Goal: Task Accomplishment & Management: Complete application form

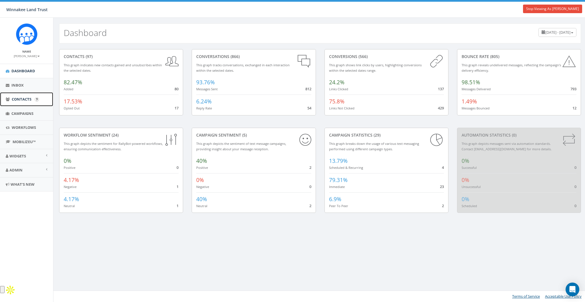
click at [23, 101] on span "Contacts" at bounding box center [22, 98] width 20 height 5
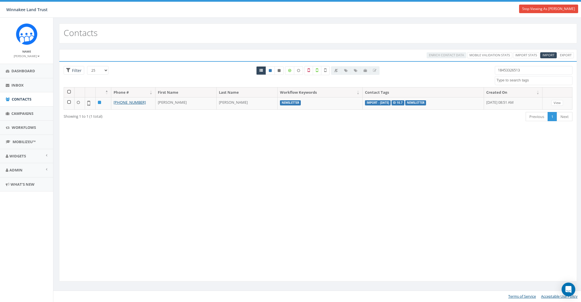
select select
click at [530, 71] on input "18453326513" at bounding box center [537, 70] width 78 height 9
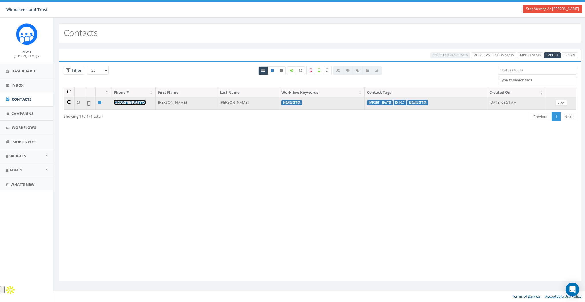
click at [125, 103] on link "+1 845-332-6513" at bounding box center [130, 102] width 32 height 5
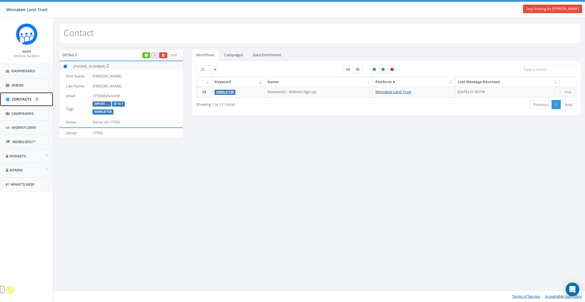
click at [22, 101] on span "Contacts" at bounding box center [22, 98] width 20 height 5
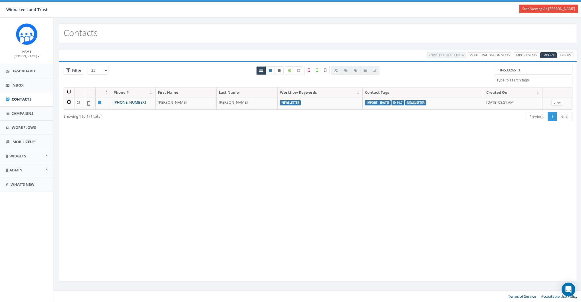
select select
click at [515, 68] on input "18453326513" at bounding box center [537, 70] width 78 height 9
click at [549, 55] on span "Import" at bounding box center [552, 55] width 12 height 4
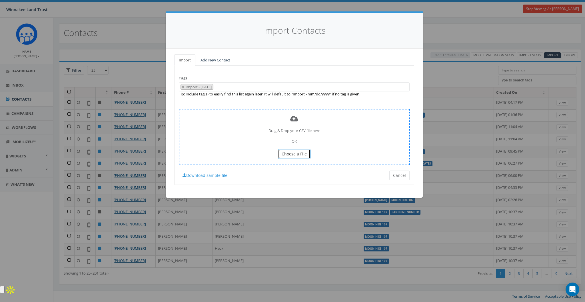
click at [293, 153] on span "Choose a File" at bounding box center [293, 153] width 25 height 5
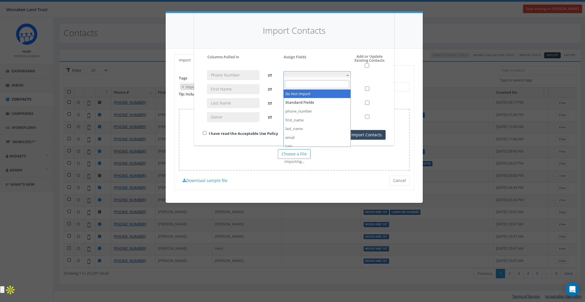
click at [297, 74] on span at bounding box center [317, 75] width 68 height 8
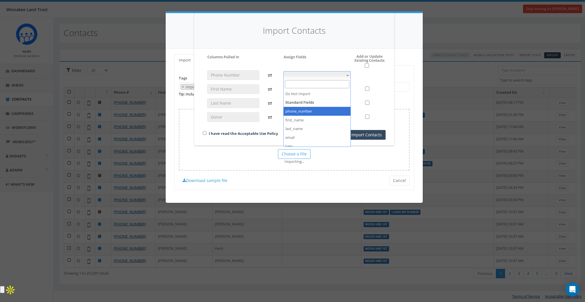
select select "phone_number"
click at [296, 92] on span at bounding box center [317, 89] width 68 height 8
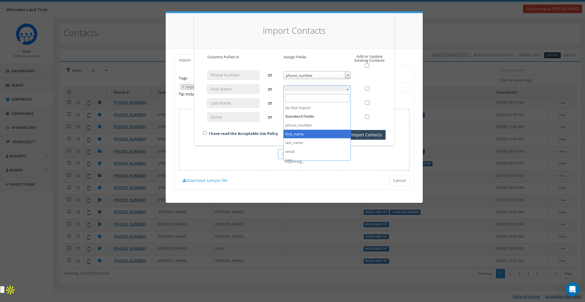
select select "first_name"
click at [295, 104] on span at bounding box center [317, 103] width 68 height 8
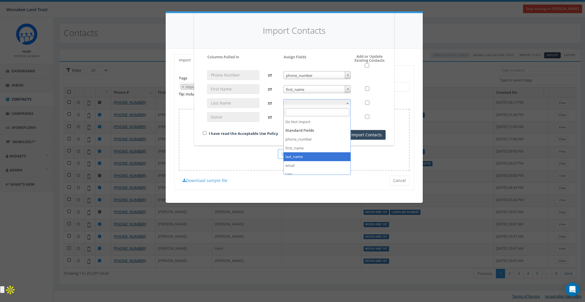
select select "last_name"
click at [297, 121] on div "phone_number phone_number first_name first_name last_name last_name" at bounding box center [317, 98] width 76 height 57
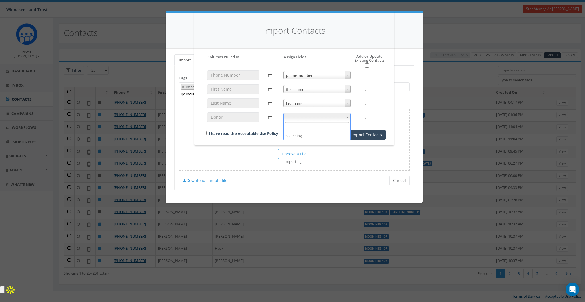
click at [297, 119] on span at bounding box center [317, 117] width 68 height 8
select select "donor_id"
click at [203, 132] on input "checkbox" at bounding box center [205, 133] width 4 height 4
checkbox input "true"
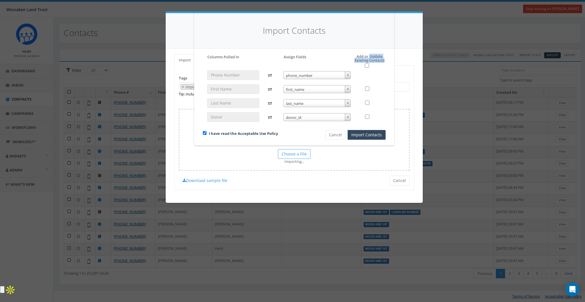
drag, startPoint x: 370, startPoint y: 56, endPoint x: 385, endPoint y: 60, distance: 15.7
click at [385, 60] on h5 "Add or Update Existing Contacts" at bounding box center [363, 61] width 44 height 14
click at [274, 32] on h4 "Import Contacts" at bounding box center [294, 31] width 183 height 12
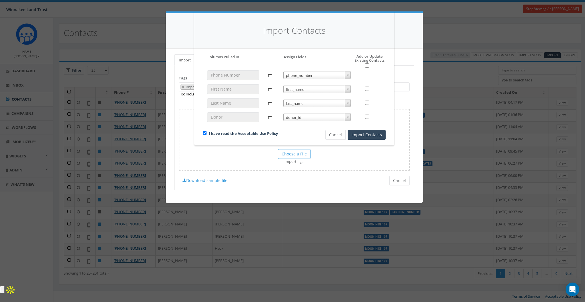
click at [373, 59] on h5 "Add or Update Existing Contacts" at bounding box center [363, 61] width 44 height 14
click at [368, 89] on input "checkbox" at bounding box center [367, 88] width 4 height 4
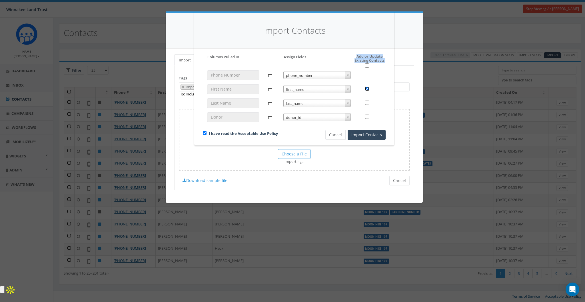
checkbox input "false"
click at [368, 103] on input "checkbox" at bounding box center [367, 102] width 4 height 4
checkbox input "false"
click at [367, 117] on input "checkbox" at bounding box center [367, 116] width 4 height 4
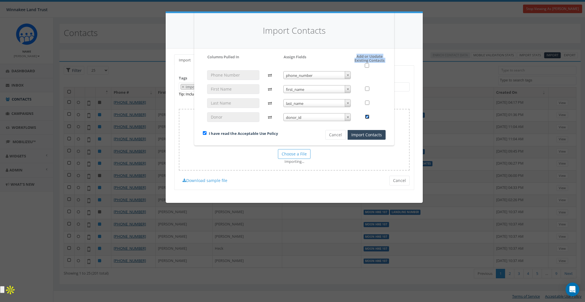
click at [367, 117] on input "checkbox" at bounding box center [367, 116] width 4 height 4
checkbox input "false"
click at [367, 65] on input "checkbox" at bounding box center [367, 65] width 4 height 4
checkbox input "true"
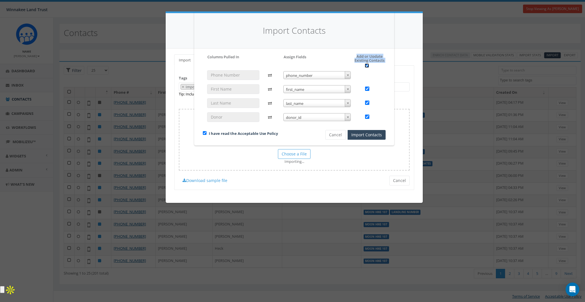
checkbox input "true"
click at [367, 65] on input "checkbox" at bounding box center [367, 65] width 4 height 4
checkbox input "false"
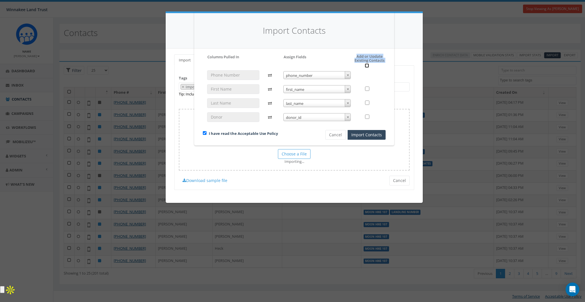
checkbox input "false"
click at [367, 68] on div "Please accept policy to proceed Please map phone number field to proceed Column…" at bounding box center [294, 96] width 183 height 85
click at [367, 65] on input "checkbox" at bounding box center [367, 65] width 4 height 4
checkbox input "true"
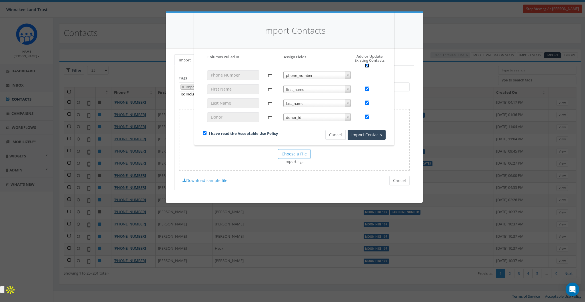
checkbox input "true"
click at [367, 65] on input "checkbox" at bounding box center [367, 65] width 4 height 4
checkbox input "false"
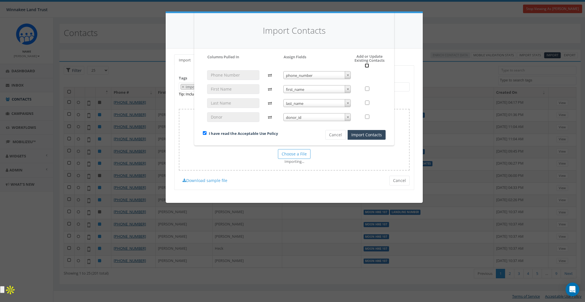
checkbox input "false"
drag, startPoint x: 370, startPoint y: 57, endPoint x: 386, endPoint y: 61, distance: 16.4
click at [386, 61] on div "Please accept policy to proceed Please map phone number field to proceed Column…" at bounding box center [293, 96] width 191 height 85
click at [367, 115] on input "checkbox" at bounding box center [367, 116] width 4 height 4
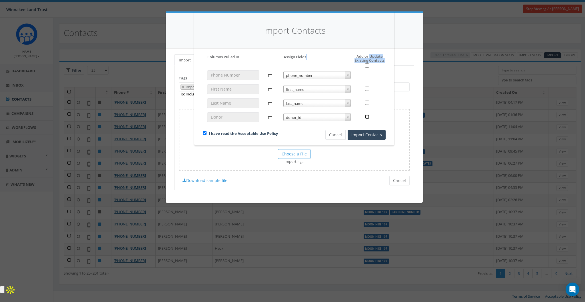
checkbox input "true"
click at [363, 135] on button "Import Contacts" at bounding box center [366, 135] width 38 height 10
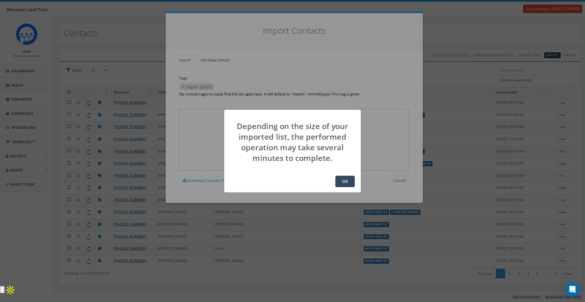
click at [344, 178] on button "OK" at bounding box center [344, 181] width 19 height 11
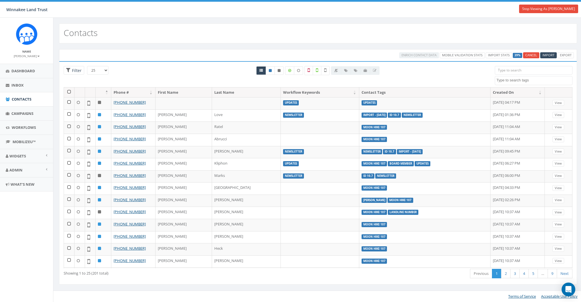
select select
click at [520, 69] on input "search" at bounding box center [537, 70] width 78 height 9
paste input "15043734610"
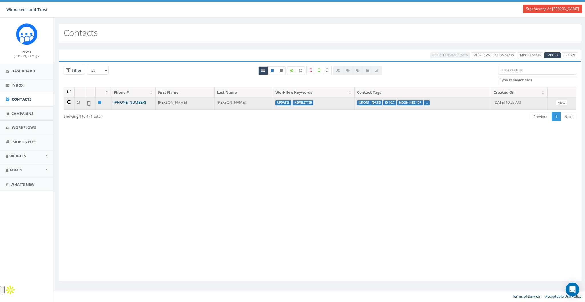
type input "15043734610"
click at [127, 101] on link "[PHONE_NUMBER]" at bounding box center [130, 102] width 32 height 5
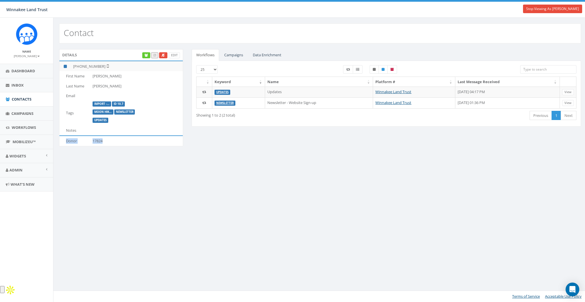
drag, startPoint x: 144, startPoint y: 141, endPoint x: 61, endPoint y: 142, distance: 83.1
click at [61, 142] on tr "Donor 17824" at bounding box center [120, 141] width 123 height 10
click at [235, 170] on div "Contact Details Edit [PHONE_NUMBER] First Name [PERSON_NAME] Last Name [PERSON_…" at bounding box center [319, 160] width 533 height 284
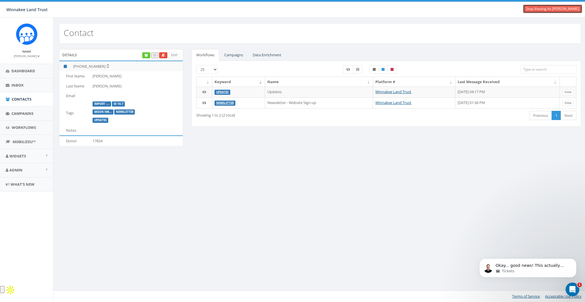
click at [554, 9] on link "Stop Viewing As Jessica Jaeb" at bounding box center [552, 9] width 59 height 9
